Goal: Task Accomplishment & Management: Complete application form

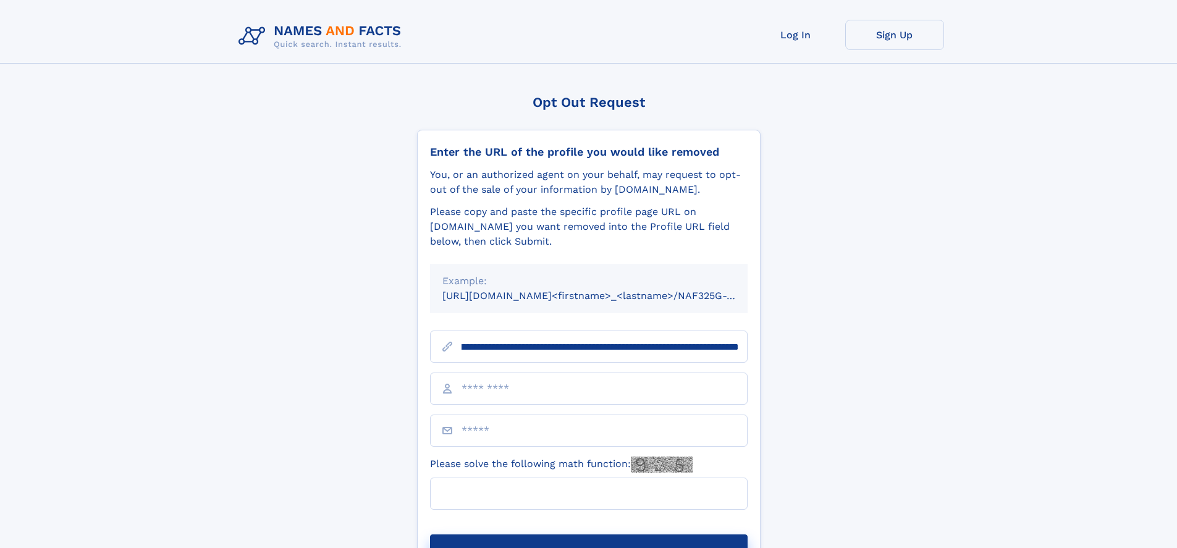
scroll to position [0, 145]
type input "**********"
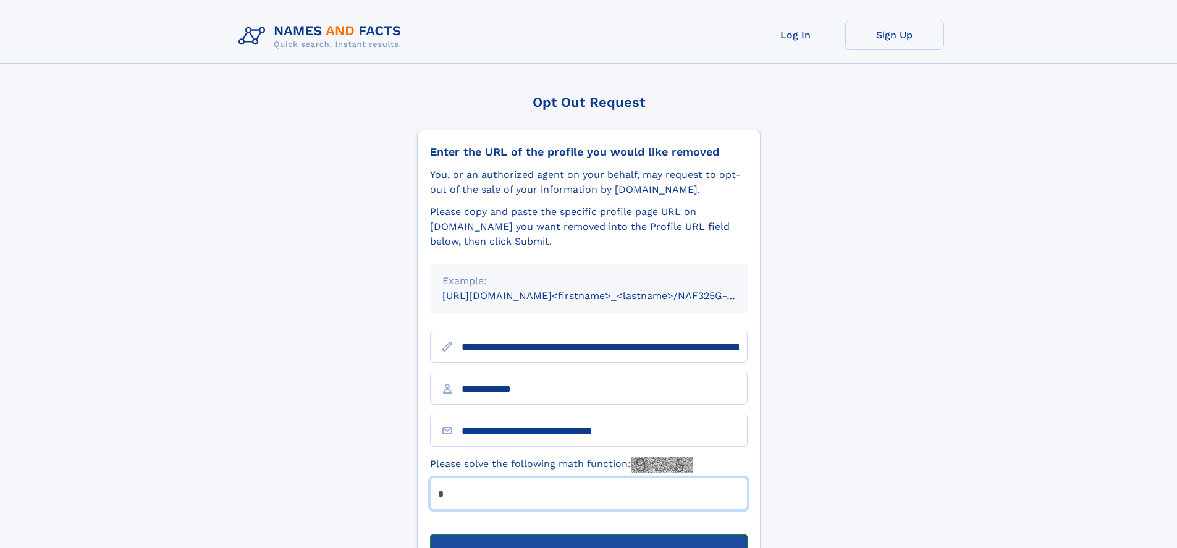
type input "*"
click at [588, 534] on button "Submit Opt Out Request" at bounding box center [588, 554] width 317 height 40
